Goal: Transaction & Acquisition: Download file/media

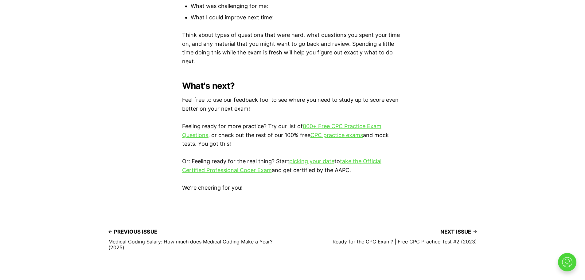
scroll to position [1747, 0]
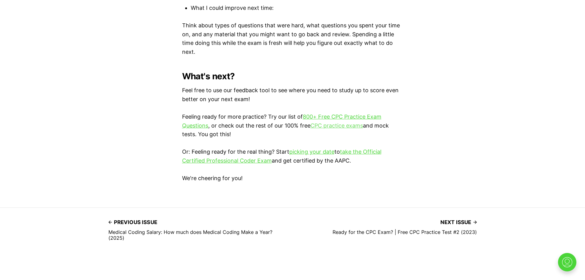
click at [329, 124] on link "CPC practice exams" at bounding box center [336, 125] width 52 height 6
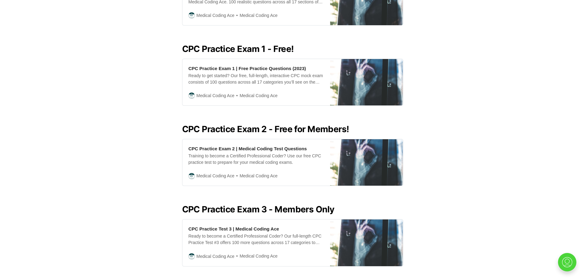
scroll to position [275, 0]
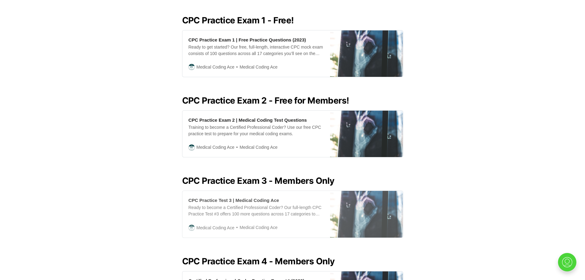
click at [212, 224] on span "Medical Coding Ace" at bounding box center [215, 227] width 38 height 7
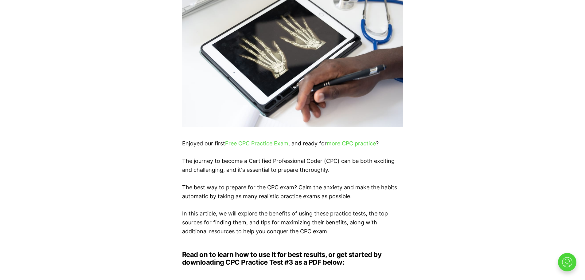
scroll to position [268, 0]
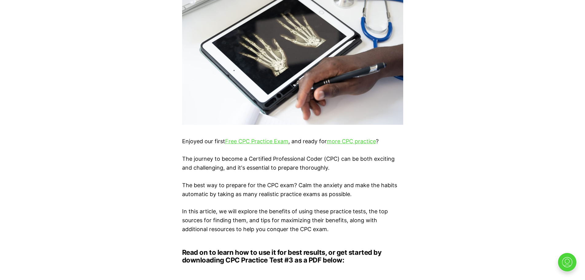
drag, startPoint x: 574, startPoint y: 111, endPoint x: 570, endPoint y: 110, distance: 4.7
click at [572, 111] on div "Enjoyed our first Free CPC Practice Exam , and ready for more CPC practice ? Th…" at bounding box center [292, 270] width 585 height 587
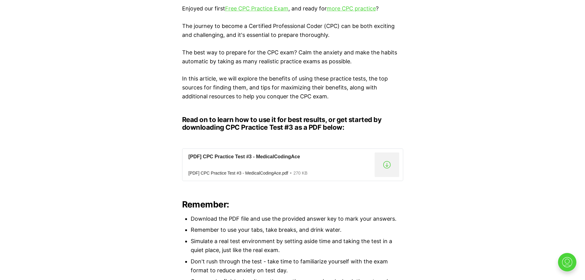
scroll to position [408, 0]
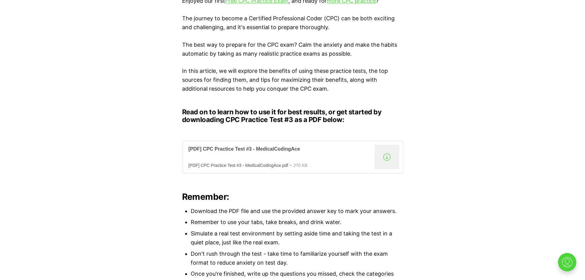
click at [237, 165] on div "[PDF] CPC Practice Test #3 - MedicalCodingAce.pdf" at bounding box center [238, 165] width 100 height 5
